Goal: Transaction & Acquisition: Subscribe to service/newsletter

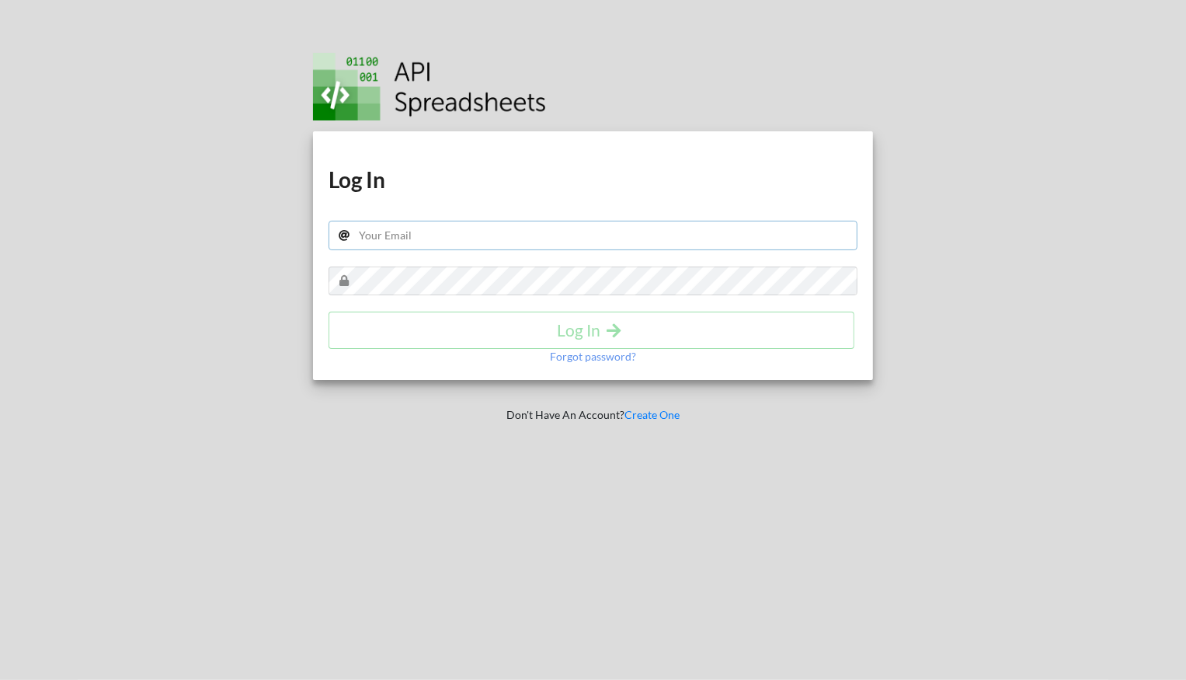
click at [533, 238] on input "text" at bounding box center [593, 236] width 529 height 30
click at [560, 208] on div "Download hidden Download hidden Log In Log In Forgot password?" at bounding box center [593, 255] width 560 height 249
click at [666, 413] on link "Create One" at bounding box center [652, 414] width 55 height 13
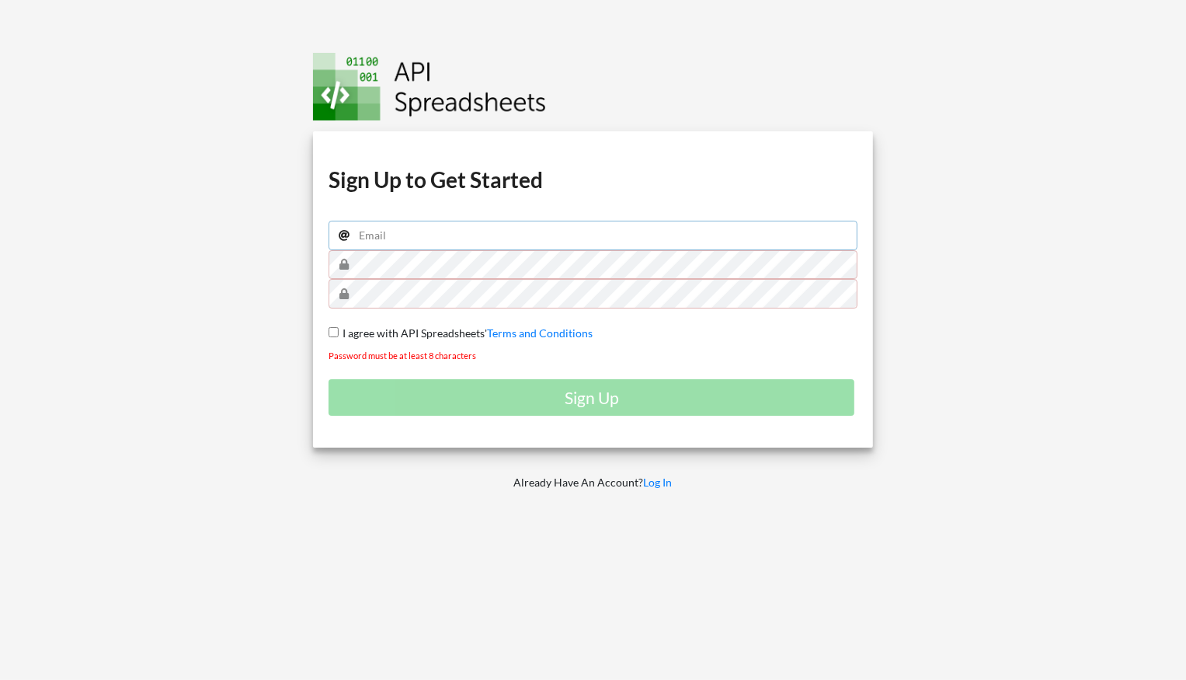
click at [482, 228] on input "email" at bounding box center [593, 236] width 529 height 30
click at [496, 231] on input "rattaset.titlely@gmail.com" at bounding box center [593, 236] width 529 height 30
type input "rattaset.aka@gmail.com"
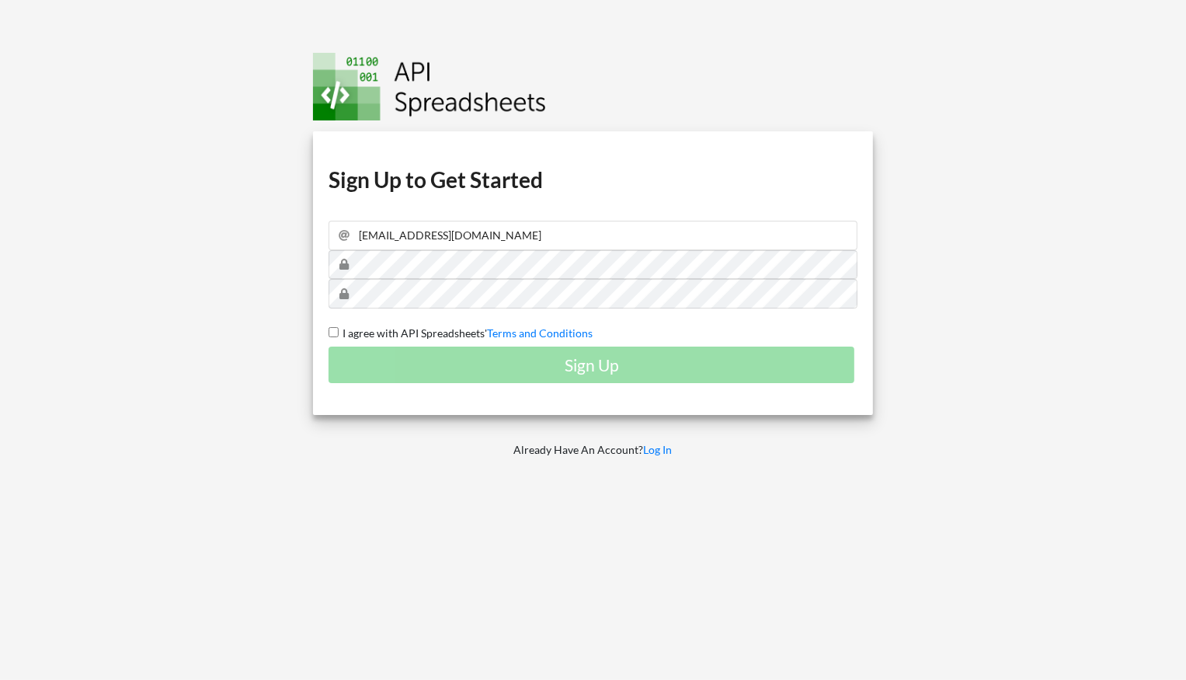
click at [335, 330] on input "I agree with API Spreadsheets' Terms and Conditions" at bounding box center [334, 332] width 10 height 10
checkbox input "true"
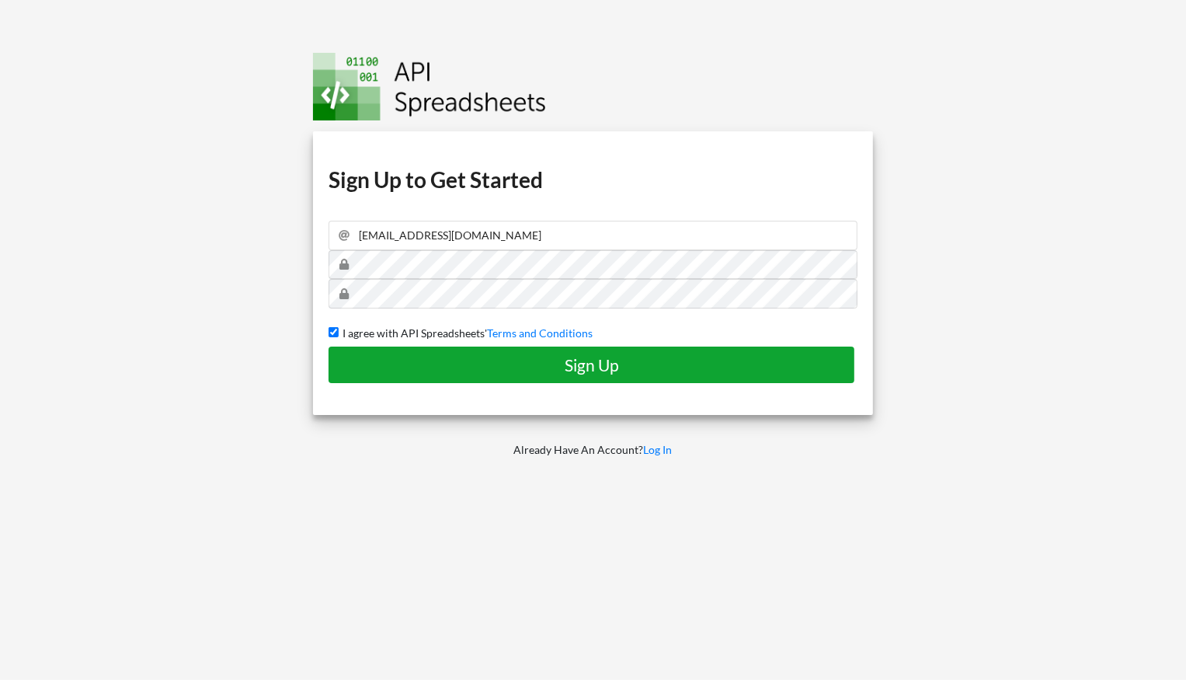
click at [476, 375] on button "Sign Up" at bounding box center [592, 364] width 526 height 37
checkbox input "false"
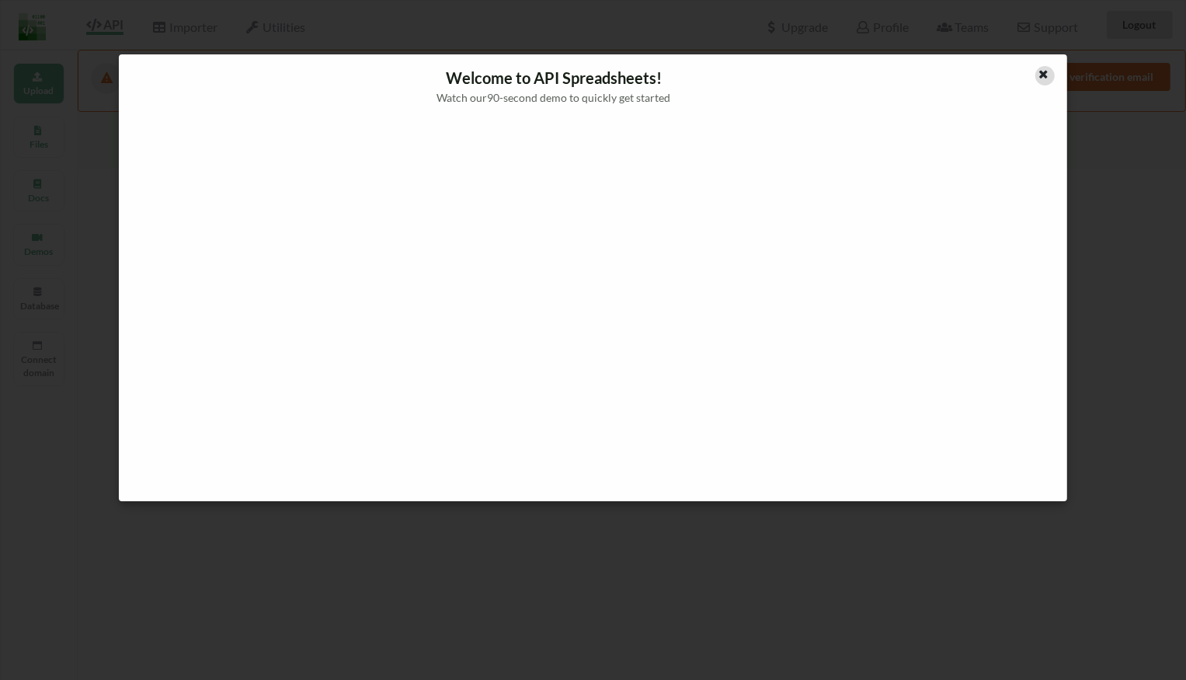
click at [1038, 76] on icon at bounding box center [1044, 72] width 13 height 11
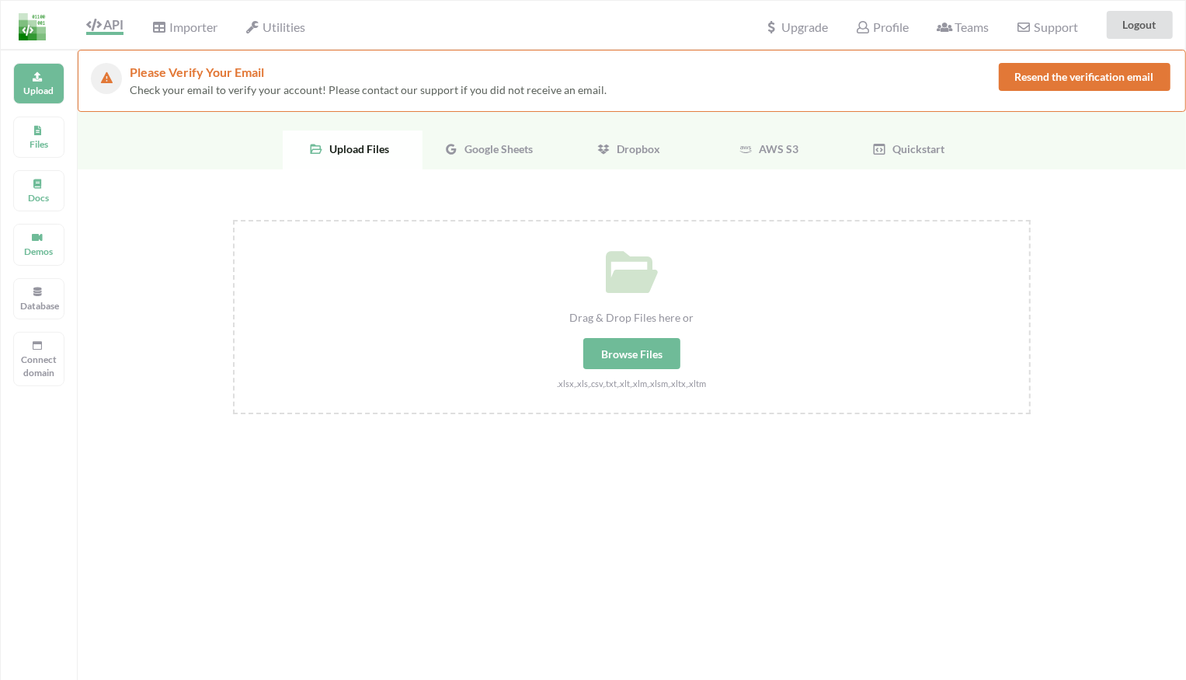
click at [518, 162] on div "Google Sheets" at bounding box center [493, 150] width 140 height 39
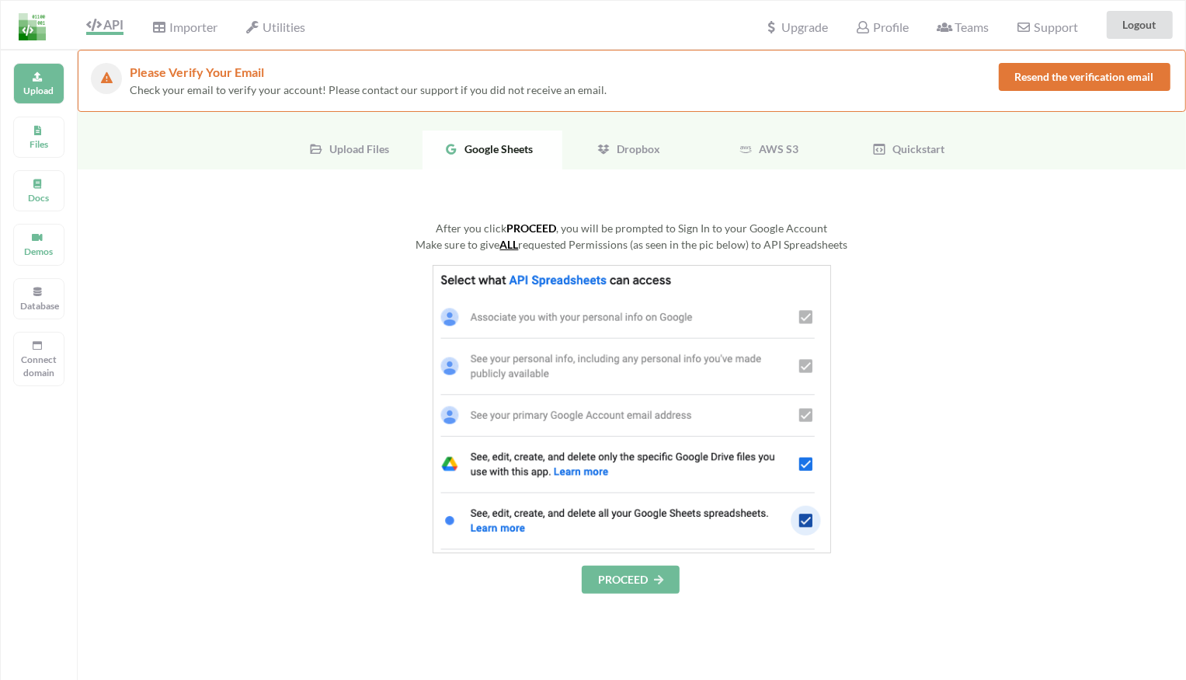
click at [384, 144] on span "Upload Files" at bounding box center [356, 148] width 66 height 13
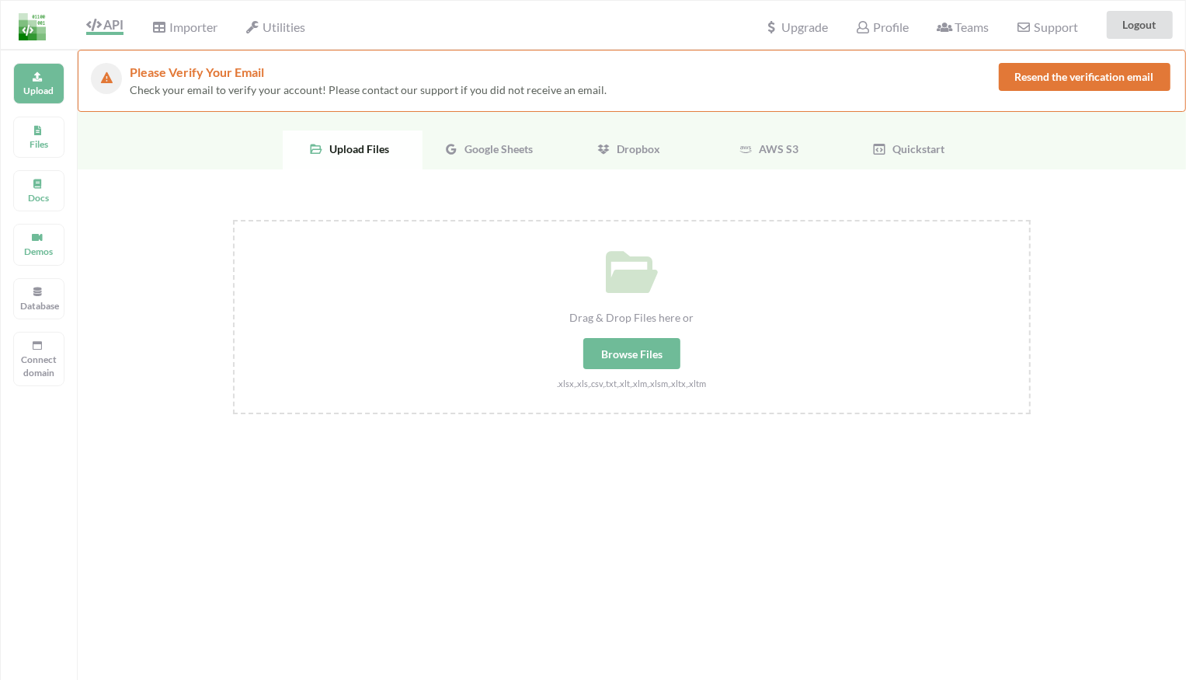
click at [503, 161] on div "Google Sheets" at bounding box center [493, 150] width 140 height 39
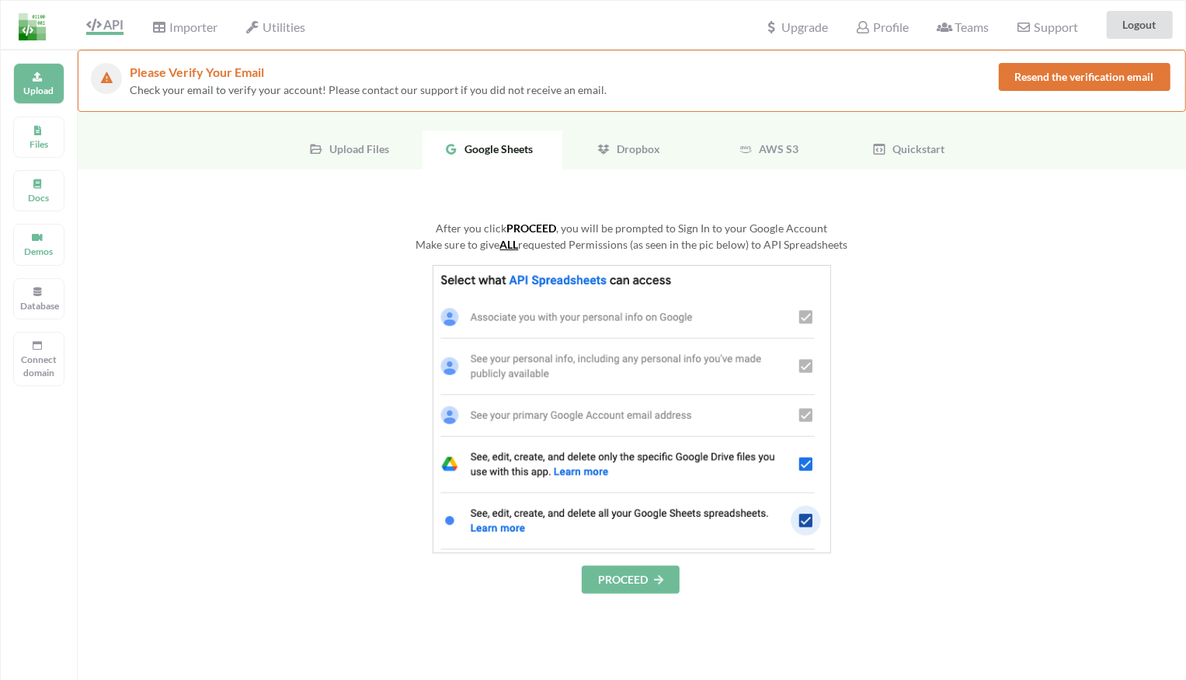
click at [621, 572] on button "PROCEED" at bounding box center [631, 580] width 98 height 28
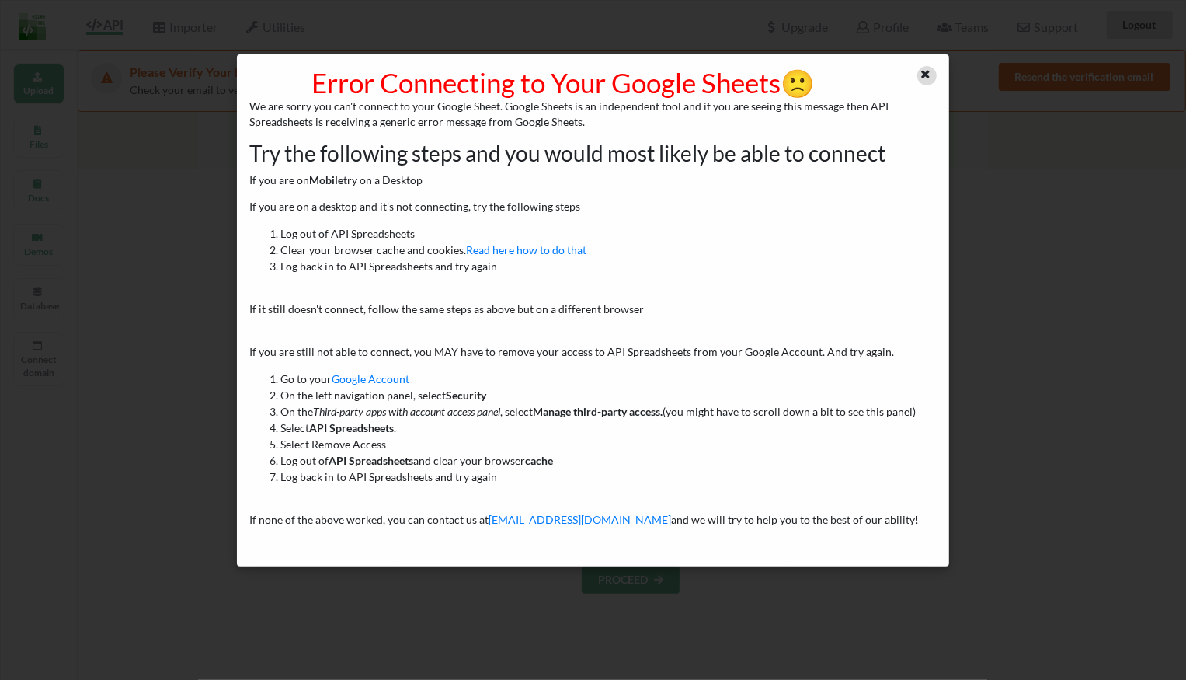
click at [931, 75] on icon at bounding box center [925, 72] width 13 height 11
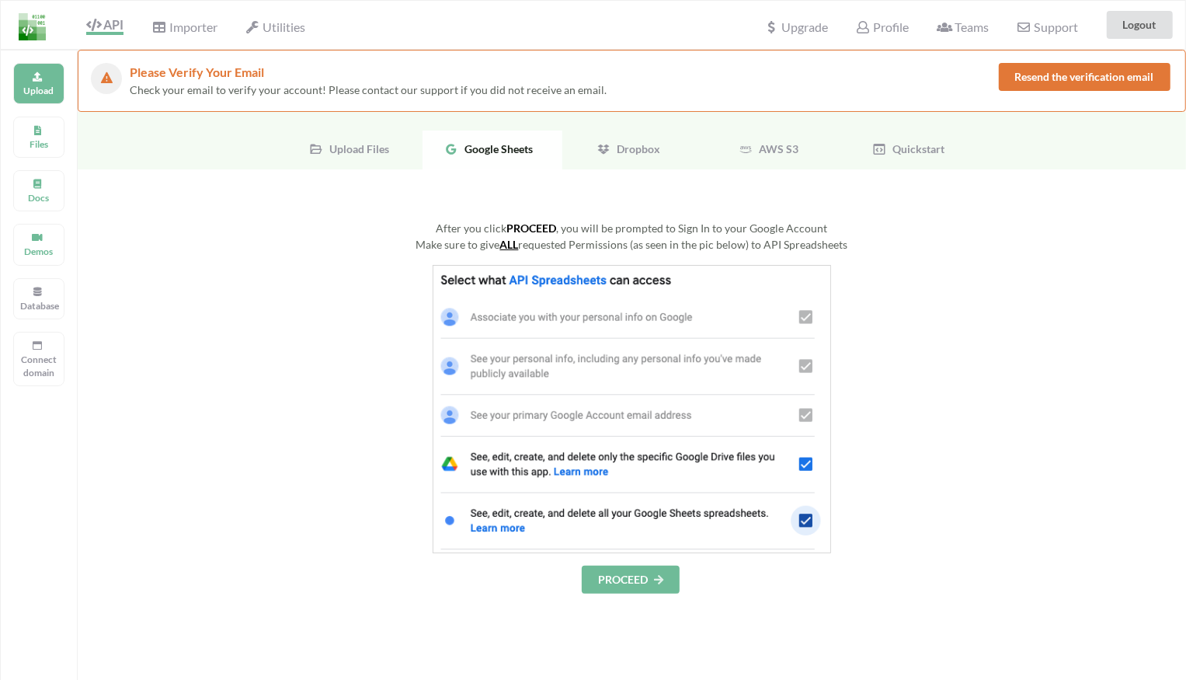
click at [364, 151] on span "Upload Files" at bounding box center [356, 148] width 66 height 13
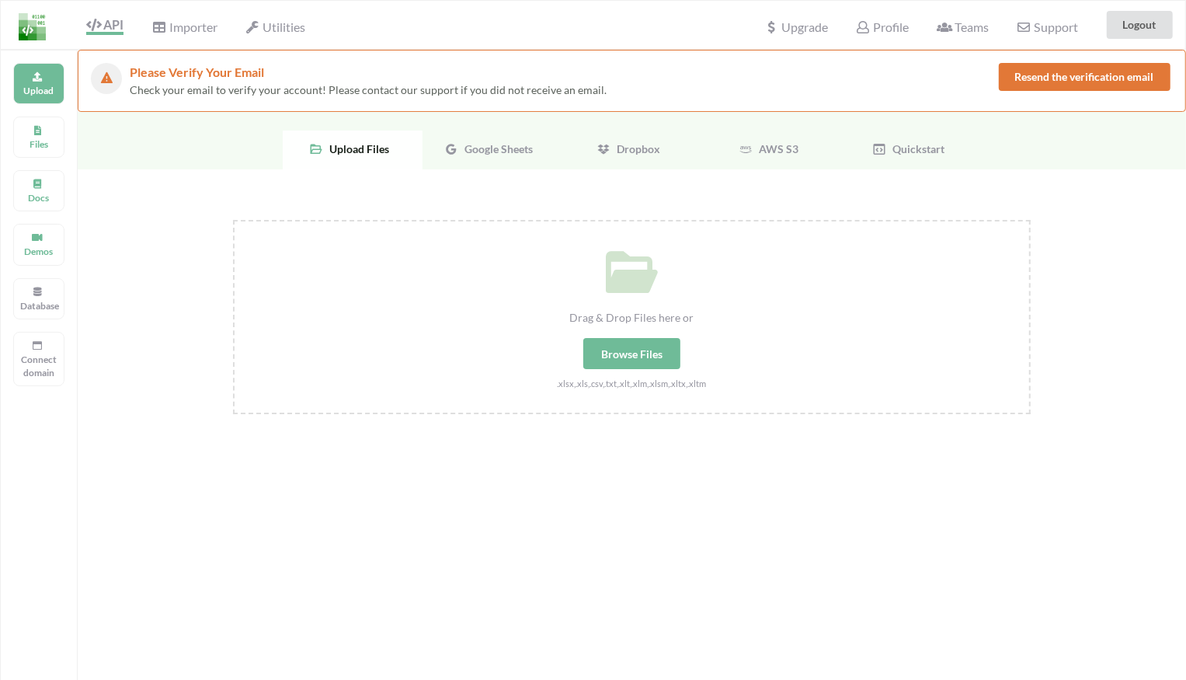
click at [635, 346] on div "Browse Files" at bounding box center [631, 353] width 97 height 31
click at [233, 220] on input "Drag & Drop Files here or Browse Files .xlsx,.xls,.csv,.txt,.xlt,.xlm,.xlsm,.xl…" at bounding box center [233, 220] width 0 height 0
click at [923, 130] on div "Upload Files Google Sheets Dropbox AWS S3 Quickstart" at bounding box center [632, 140] width 1108 height 57
click at [907, 146] on span "Quickstart" at bounding box center [915, 148] width 58 height 13
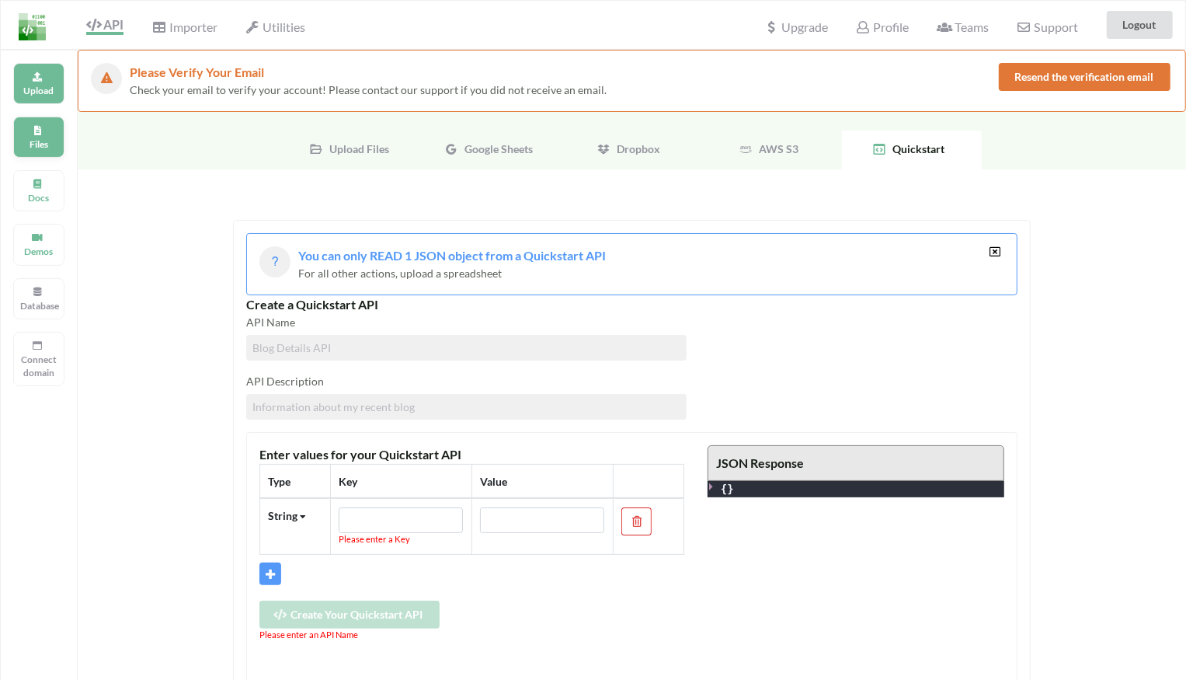
click at [41, 144] on p "Files" at bounding box center [38, 143] width 37 height 13
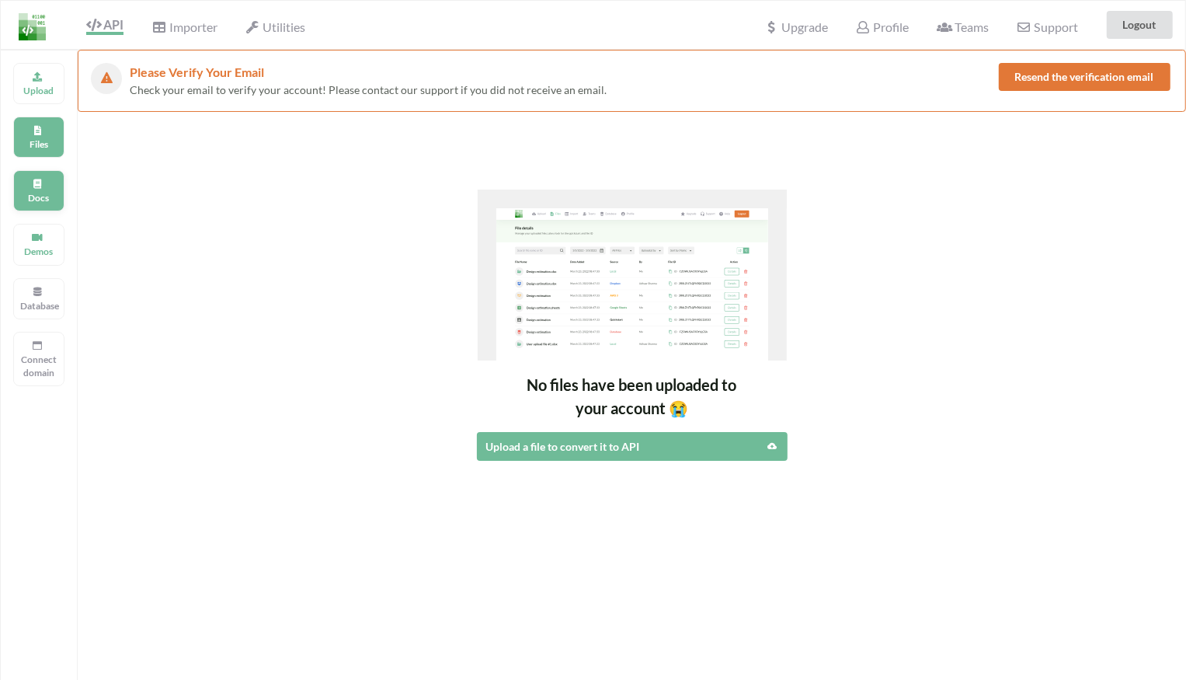
click at [40, 183] on icon at bounding box center [37, 181] width 11 height 9
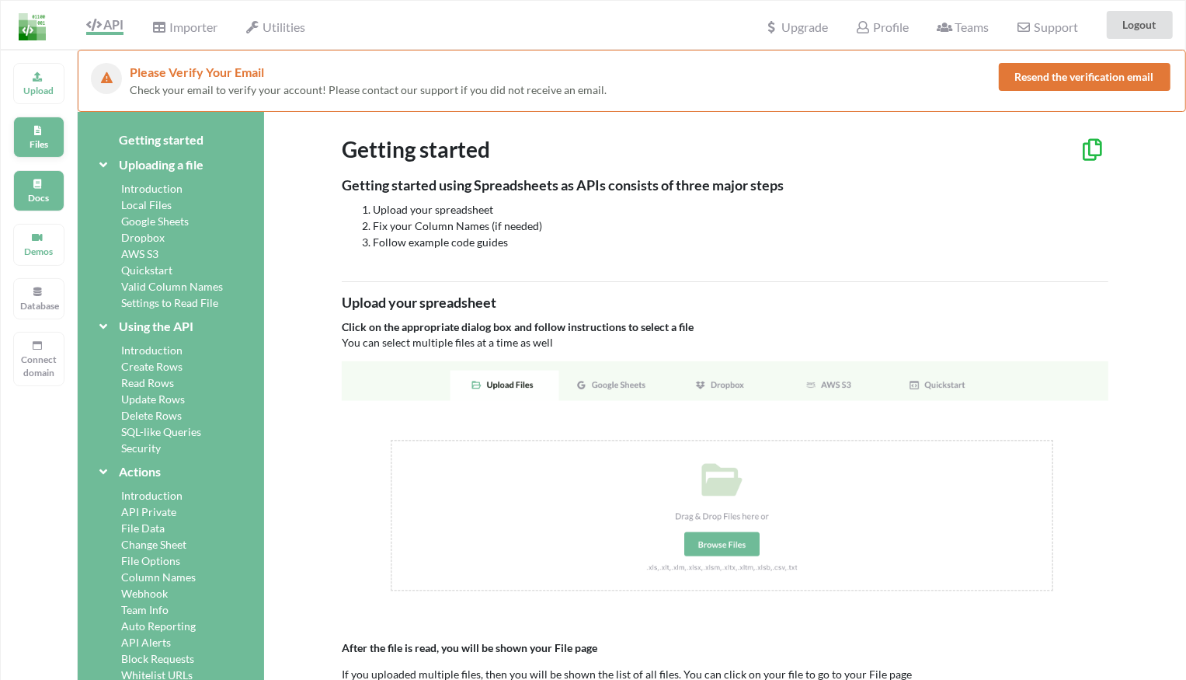
click at [47, 126] on div "Files" at bounding box center [38, 137] width 51 height 41
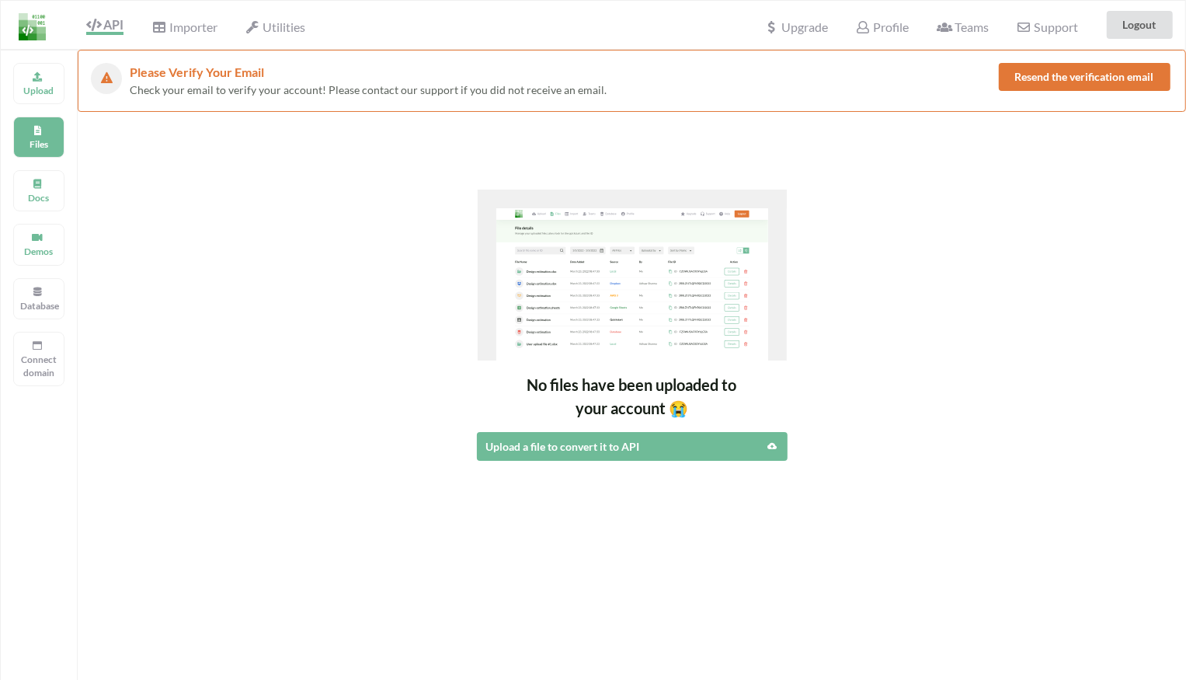
click at [37, 60] on div "Upload Files Docs Demos Database Connect domain" at bounding box center [39, 390] width 78 height 680
click at [36, 90] on p "Upload" at bounding box center [38, 90] width 37 height 13
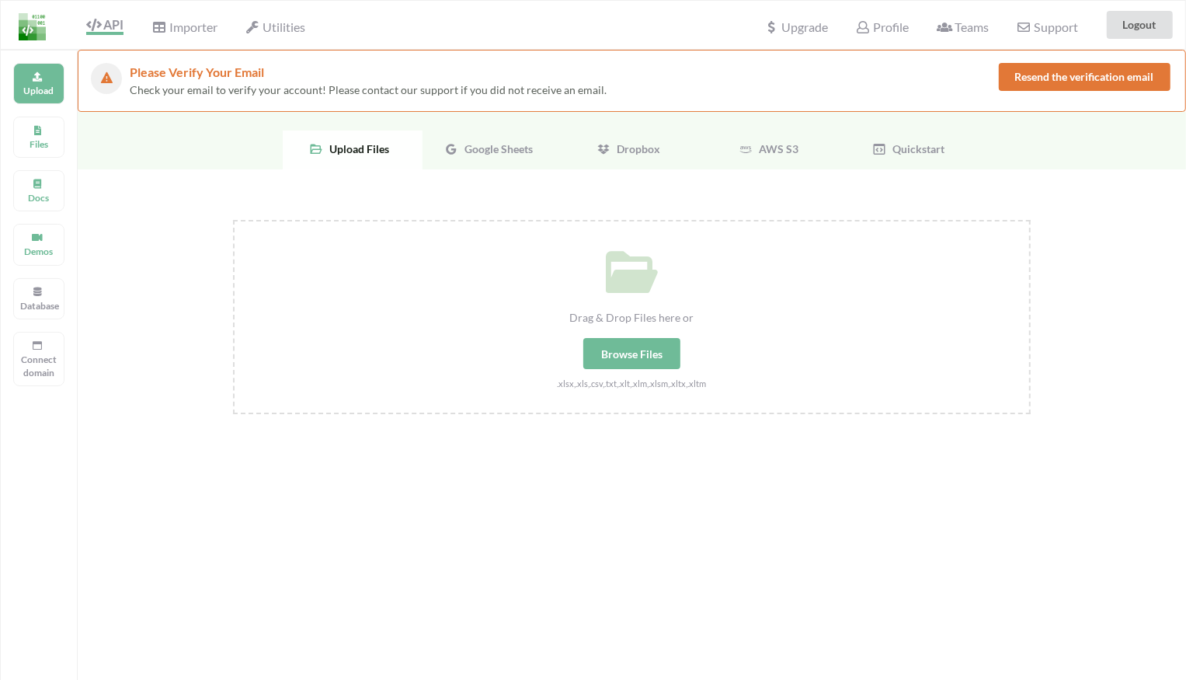
click at [486, 153] on span "Google Sheets" at bounding box center [496, 148] width 75 height 13
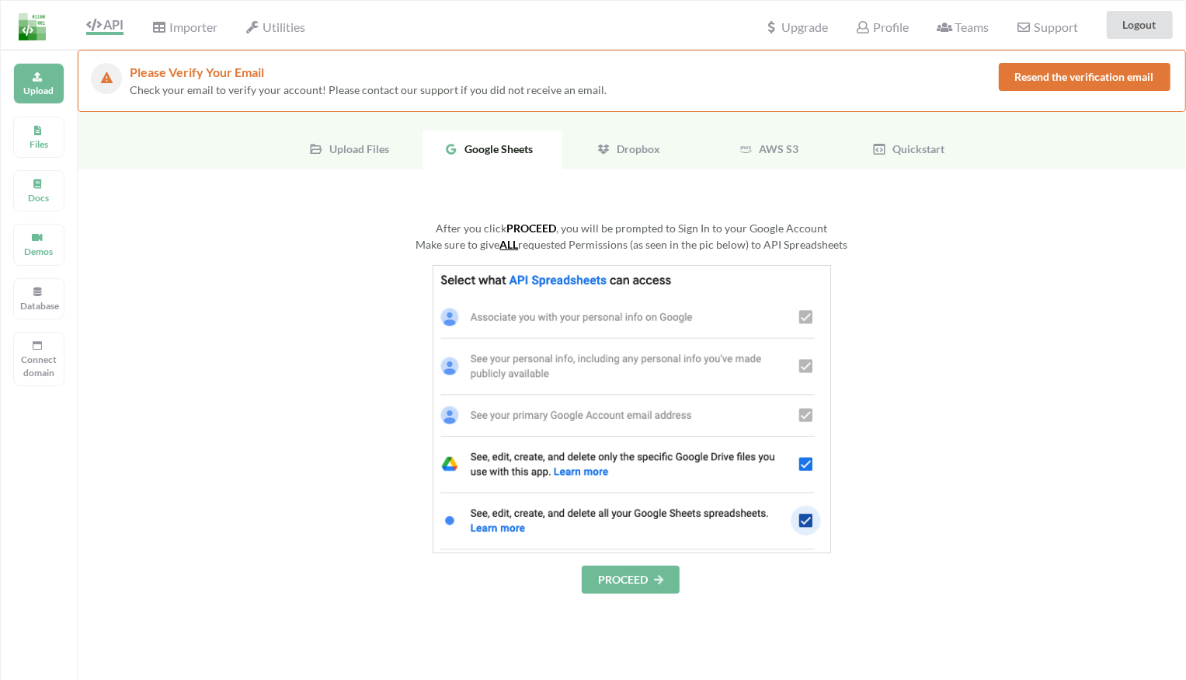
click at [639, 574] on button "PROCEED" at bounding box center [631, 580] width 98 height 28
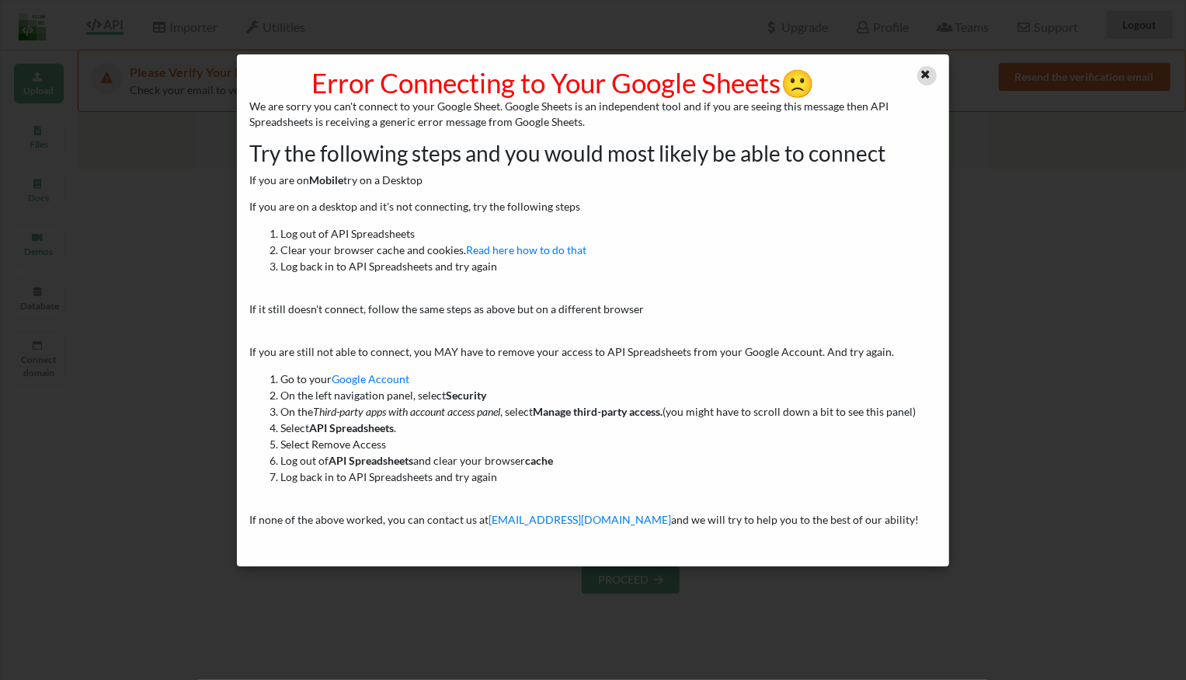
click at [934, 68] on div at bounding box center [926, 75] width 19 height 19
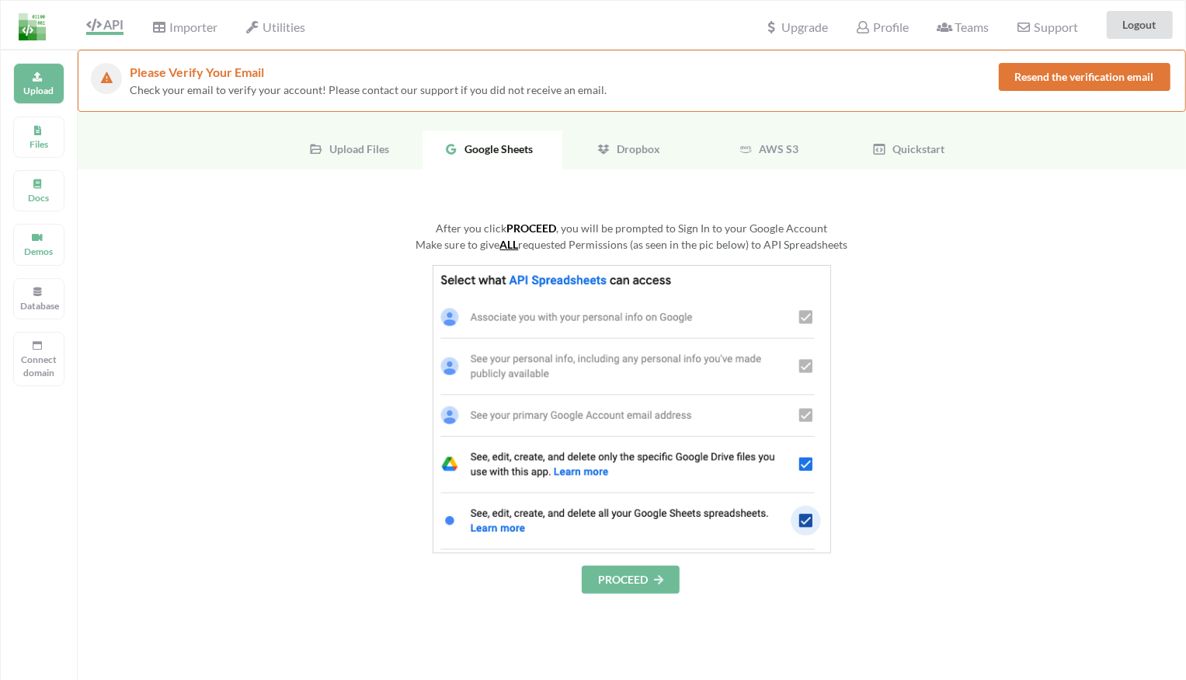
click at [1027, 82] on button "Resend the verification email" at bounding box center [1085, 77] width 172 height 28
click at [641, 562] on div "After you click PROCEED , you will be prompted to Sign In to your Google Accoun…" at bounding box center [632, 407] width 798 height 374
click at [632, 574] on button "PROCEED" at bounding box center [631, 580] width 98 height 28
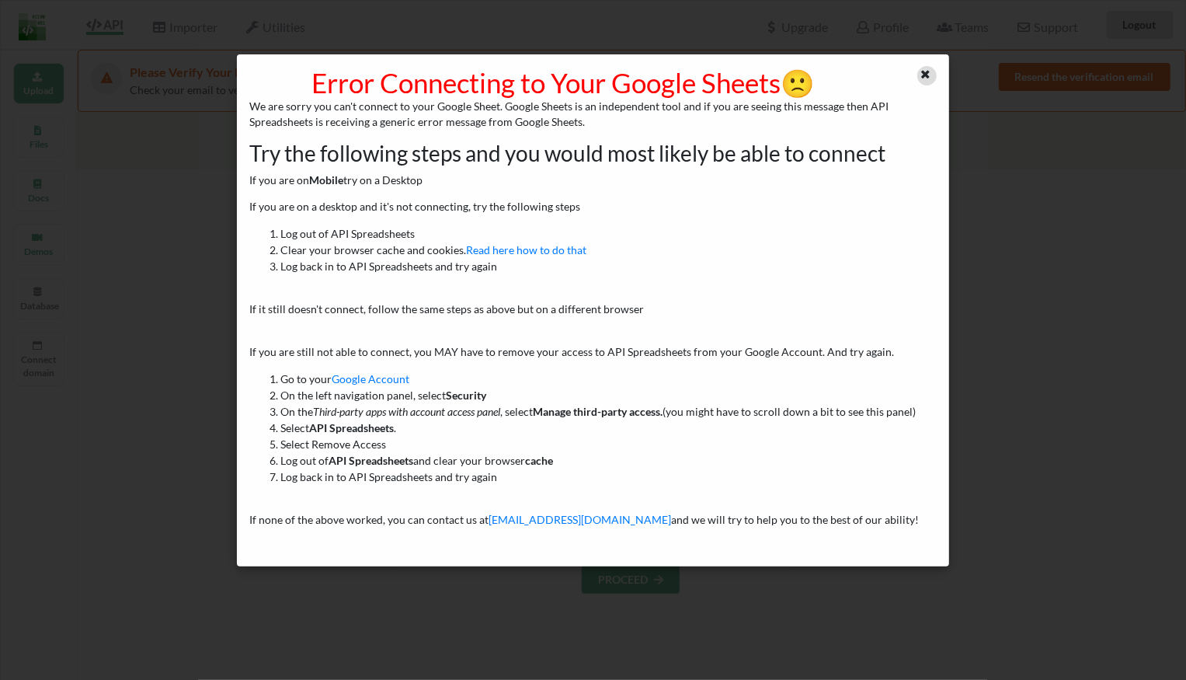
click at [927, 71] on icon at bounding box center [925, 72] width 13 height 11
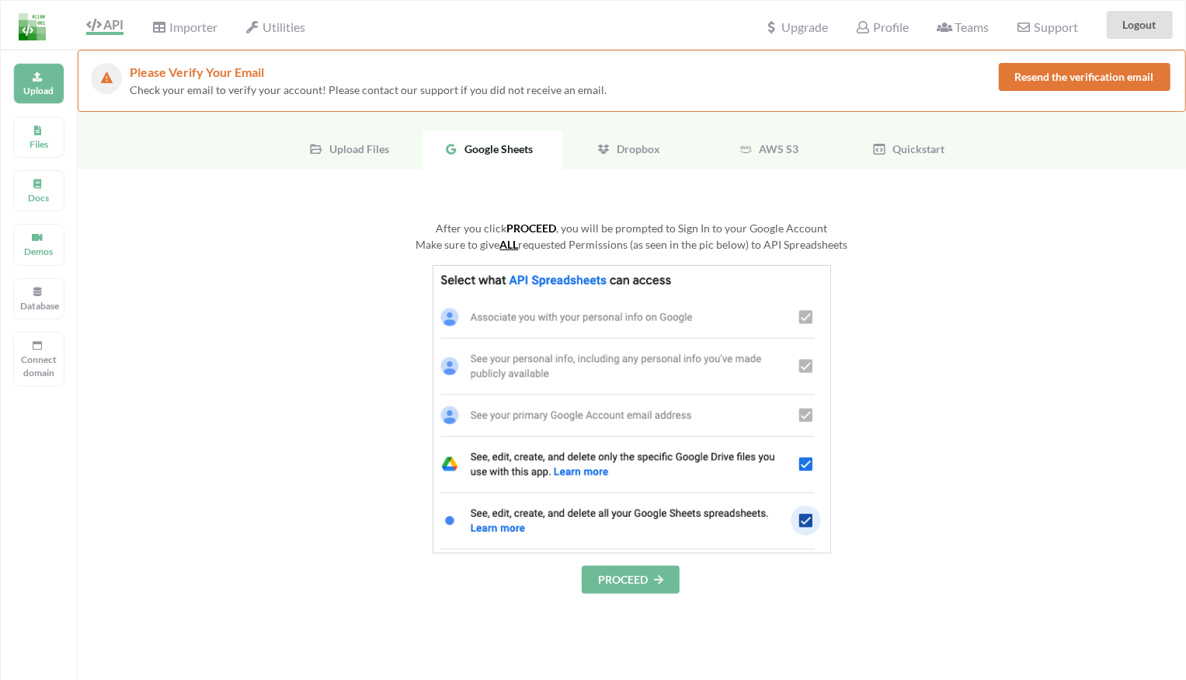
click at [1087, 70] on button "Resend the verification email" at bounding box center [1085, 77] width 172 height 28
click at [1058, 82] on button "Resend the verification email" at bounding box center [1085, 77] width 172 height 28
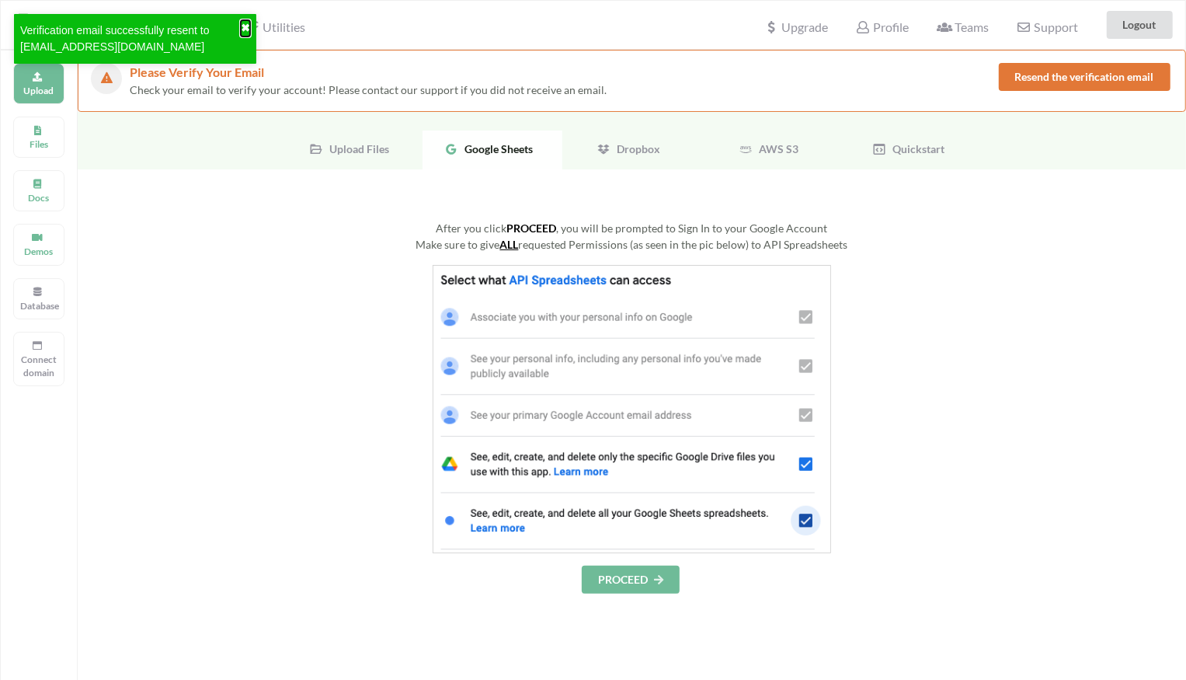
click at [244, 30] on button "✖" at bounding box center [245, 28] width 9 height 16
